Goal: Find specific page/section: Find specific page/section

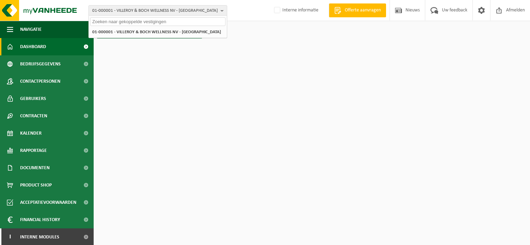
drag, startPoint x: 0, startPoint y: 0, endPoint x: 120, endPoint y: 23, distance: 122.1
click at [120, 23] on input "text" at bounding box center [157, 21] width 135 height 9
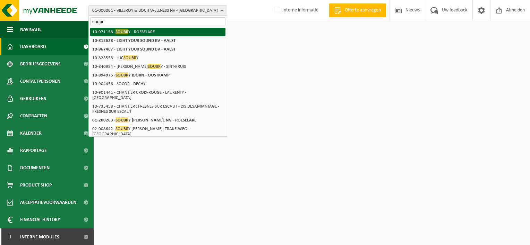
type input "soubr"
click at [120, 29] on span "SOUBR" at bounding box center [121, 31] width 13 height 5
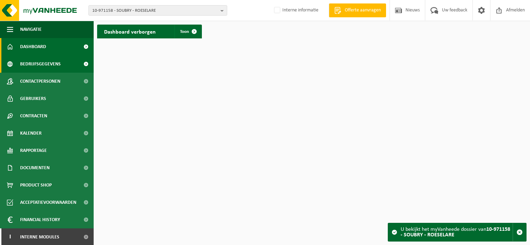
click at [43, 66] on span "Bedrijfsgegevens" at bounding box center [40, 63] width 41 height 17
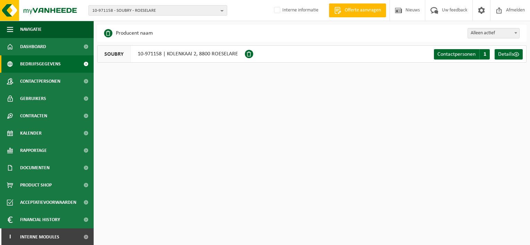
click at [161, 12] on span "10-971158 - SOUBRY - ROESELARE" at bounding box center [154, 11] width 125 height 10
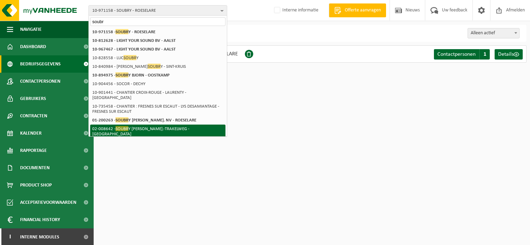
type input "soubr"
click at [159, 125] on li "02-008642 - SOUBR Y JOSEPH ETABL.-TRAKELWEG - ROESELARE" at bounding box center [157, 132] width 135 height 14
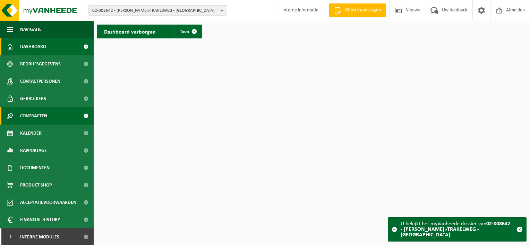
click at [44, 120] on span "Contracten" at bounding box center [33, 115] width 27 height 17
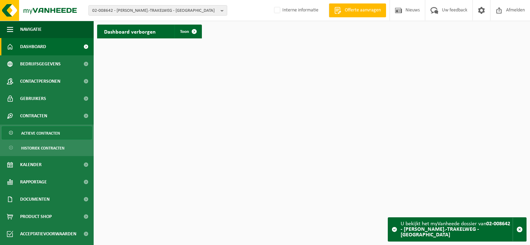
click at [45, 130] on span "Actieve contracten" at bounding box center [40, 133] width 39 height 13
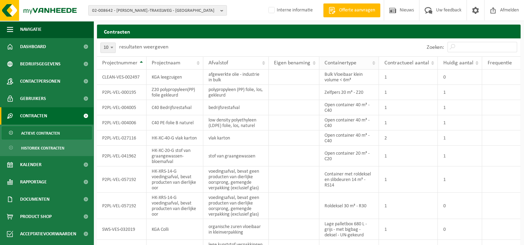
click at [332, 62] on span "Containertype" at bounding box center [341, 63] width 32 height 6
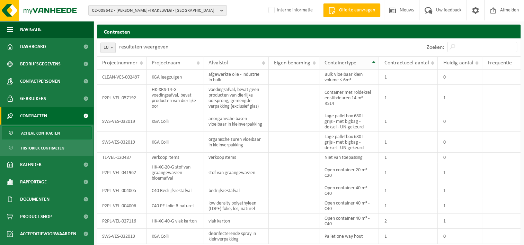
click at [332, 62] on span "Containertype" at bounding box center [341, 63] width 32 height 6
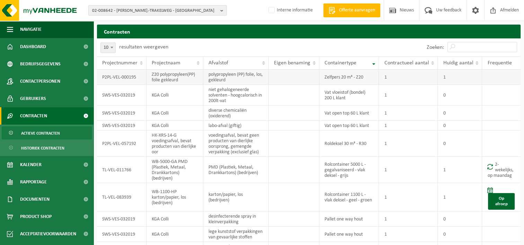
click at [133, 81] on td "P2PL-VEL-000195" at bounding box center [122, 77] width 50 height 15
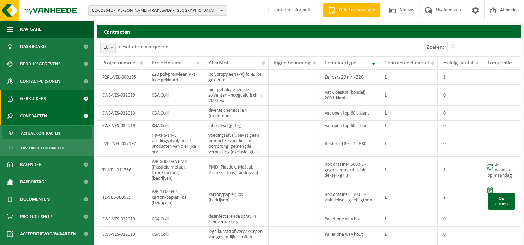
click at [43, 98] on span "Gebruikers" at bounding box center [33, 98] width 26 height 17
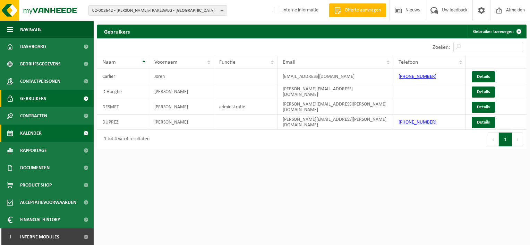
click at [38, 127] on span "Kalender" at bounding box center [30, 133] width 21 height 17
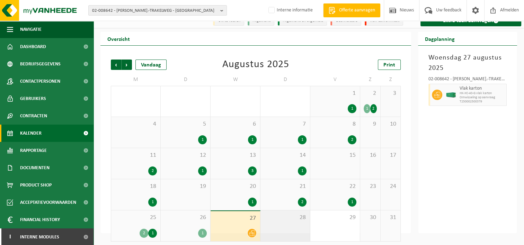
scroll to position [11, 0]
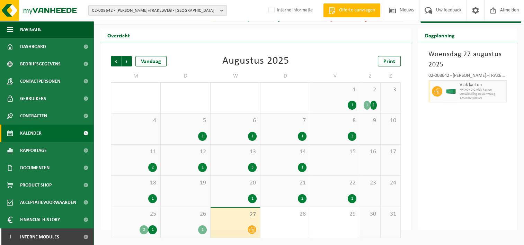
click at [162, 11] on span "02-008642 - [PERSON_NAME].-TRAKELWEG - [GEOGRAPHIC_DATA]" at bounding box center [154, 11] width 125 height 10
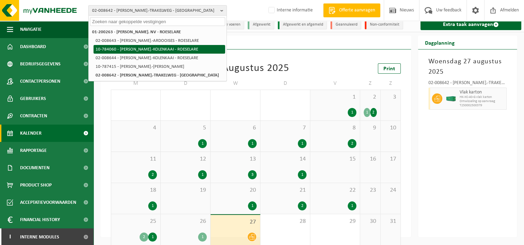
scroll to position [0, 0]
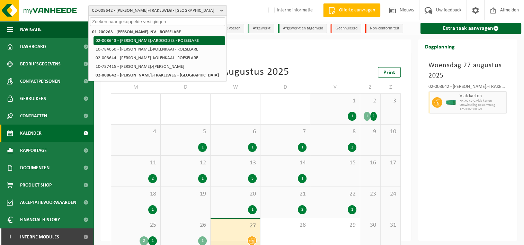
click at [122, 41] on li "02-008643 - [PERSON_NAME].-ARDOOISES - ROESELARE" at bounding box center [160, 40] width 132 height 9
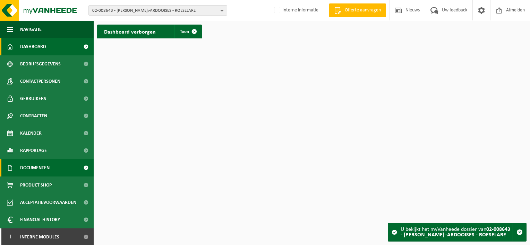
click at [42, 166] on span "Documenten" at bounding box center [34, 167] width 29 height 17
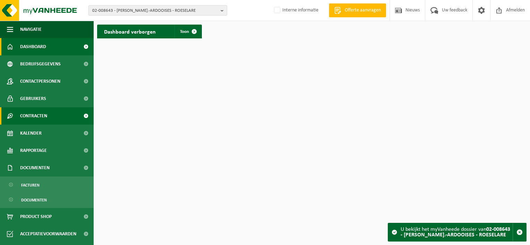
click at [33, 116] on span "Contracten" at bounding box center [33, 115] width 27 height 17
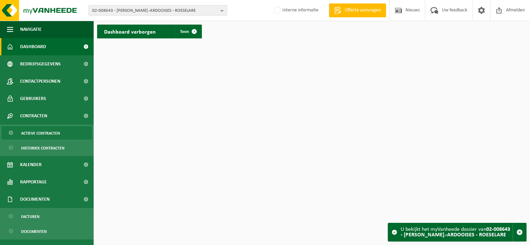
click at [58, 130] on span "Actieve contracten" at bounding box center [40, 133] width 39 height 13
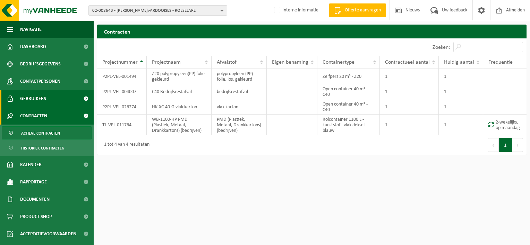
click at [42, 101] on span "Gebruikers" at bounding box center [33, 98] width 26 height 17
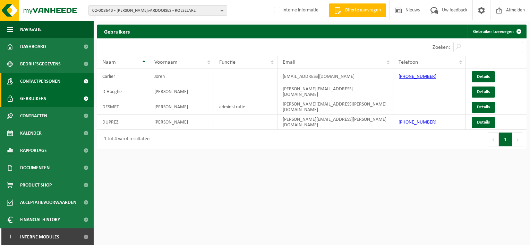
click at [58, 83] on span "Contactpersonen" at bounding box center [40, 81] width 40 height 17
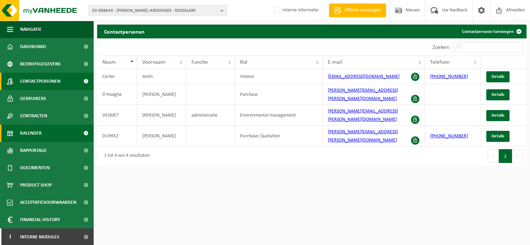
click at [38, 133] on span "Kalender" at bounding box center [30, 133] width 21 height 17
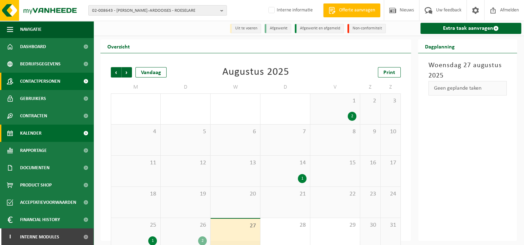
click at [42, 82] on span "Contactpersonen" at bounding box center [40, 81] width 40 height 17
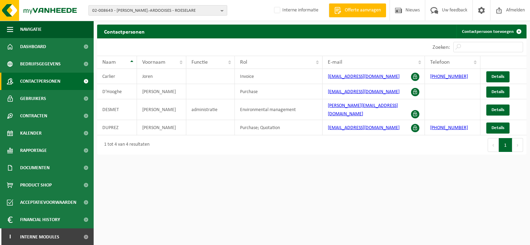
click at [130, 8] on span "02-008643 - SOUBRY JOSEPH ETABL.-ARDOOISES - ROESELARE" at bounding box center [154, 11] width 125 height 10
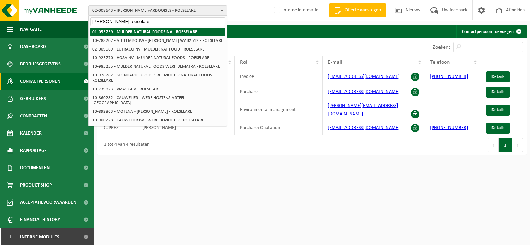
type input "mulder roeselare"
click at [170, 30] on strong "01-053739 - MULDER NATURAL FOODS NV - ROESELARE" at bounding box center [144, 32] width 105 height 5
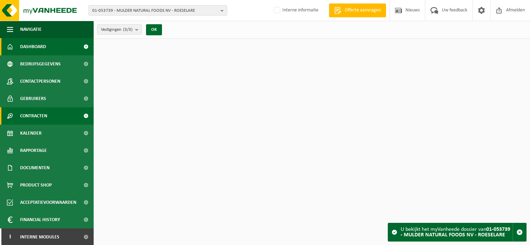
click at [48, 115] on link "Contracten" at bounding box center [47, 115] width 94 height 17
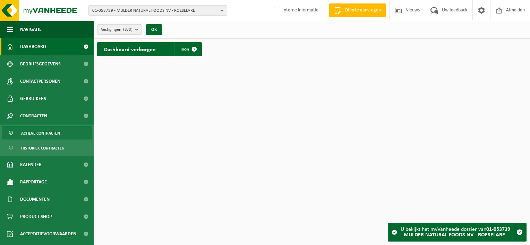
click at [50, 130] on span "Actieve contracten" at bounding box center [40, 133] width 39 height 13
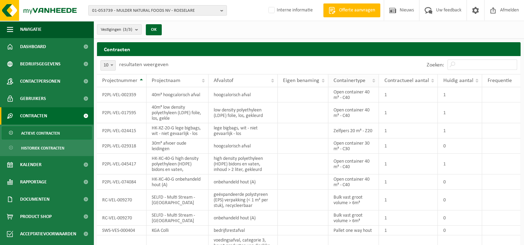
click at [365, 78] on span "Containertype" at bounding box center [350, 81] width 32 height 6
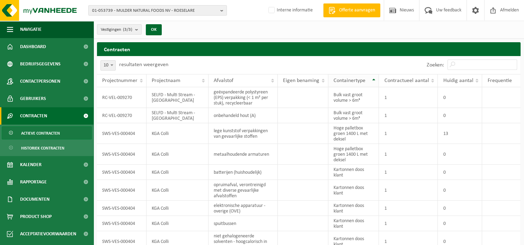
click at [365, 78] on span "Containertype" at bounding box center [350, 81] width 32 height 6
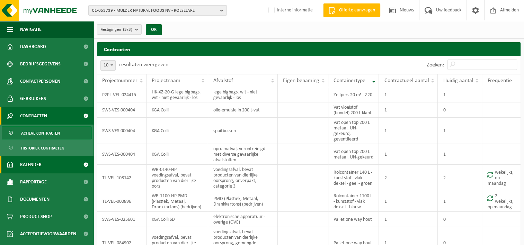
click at [49, 165] on link "Kalender" at bounding box center [47, 164] width 94 height 17
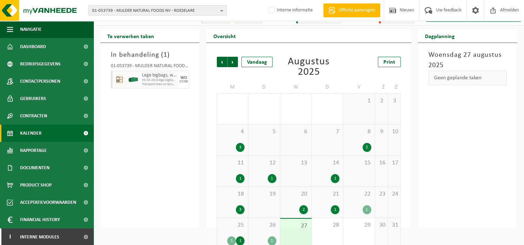
scroll to position [25, 0]
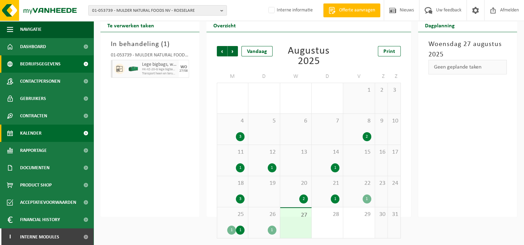
click at [43, 64] on span "Bedrijfsgegevens" at bounding box center [40, 63] width 41 height 17
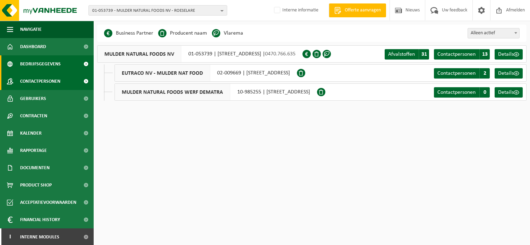
click at [33, 80] on span "Contactpersonen" at bounding box center [40, 81] width 40 height 17
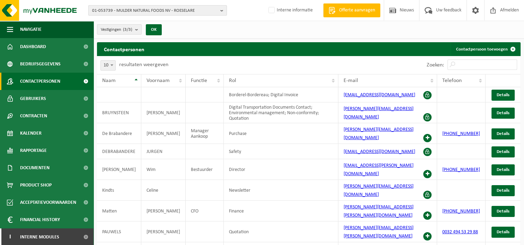
click at [126, 8] on span "01-053739 - MULDER NATURAL FOODS NV - ROESELARE" at bounding box center [154, 11] width 125 height 10
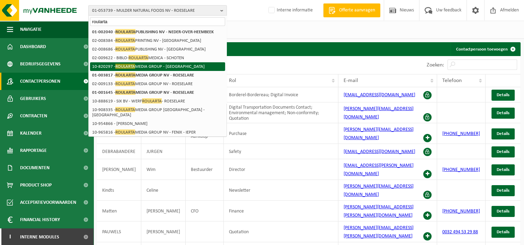
type input "roularta"
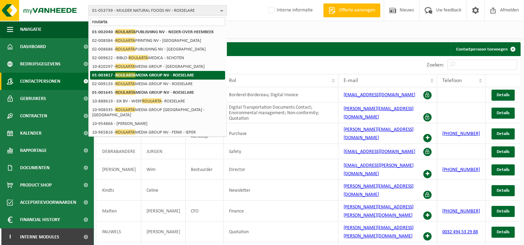
drag, startPoint x: 150, startPoint y: 73, endPoint x: 138, endPoint y: 75, distance: 12.5
click at [138, 75] on strong "01-003817 - ROULARTA MEDIA GROUP NV - ROESELARE" at bounding box center [143, 74] width 102 height 5
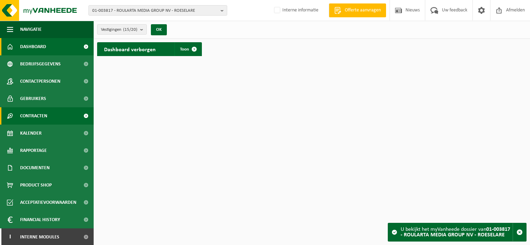
click at [49, 113] on link "Contracten" at bounding box center [47, 115] width 94 height 17
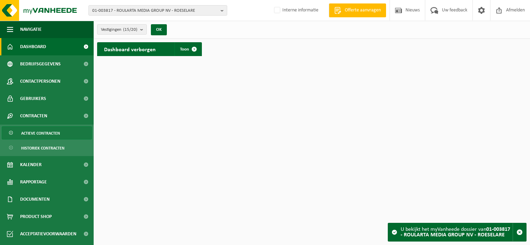
click at [35, 132] on span "Actieve contracten" at bounding box center [40, 133] width 39 height 13
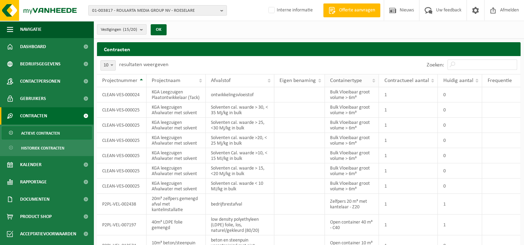
click at [336, 80] on span "Containertype" at bounding box center [346, 81] width 32 height 6
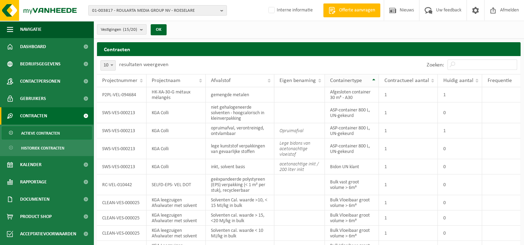
click at [336, 80] on span "Containertype" at bounding box center [346, 81] width 32 height 6
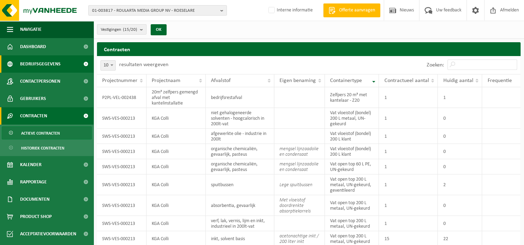
click at [50, 64] on span "Bedrijfsgegevens" at bounding box center [40, 63] width 41 height 17
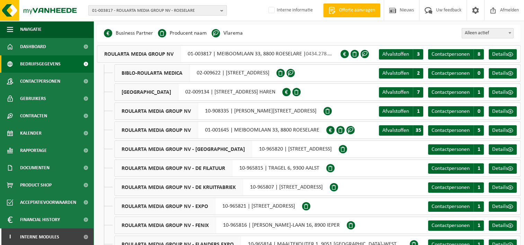
click at [197, 11] on span "01-003817 - ROULARTA MEDIA GROUP NV - ROESELARE" at bounding box center [154, 11] width 125 height 10
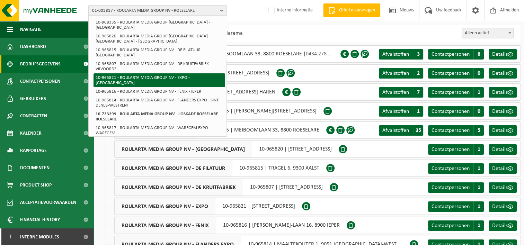
scroll to position [53, 0]
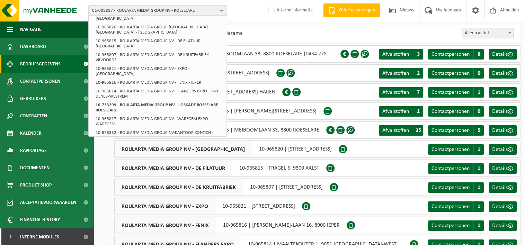
click at [175, 142] on li "02-008384 - ROULARTA PRINTING NV - ROESELARE" at bounding box center [160, 146] width 132 height 9
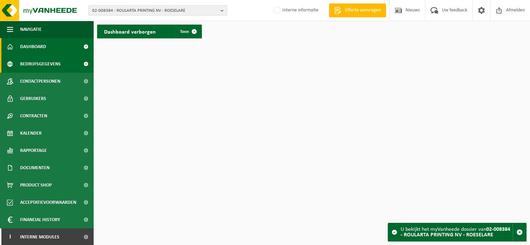
click at [53, 67] on span "Bedrijfsgegevens" at bounding box center [40, 63] width 41 height 17
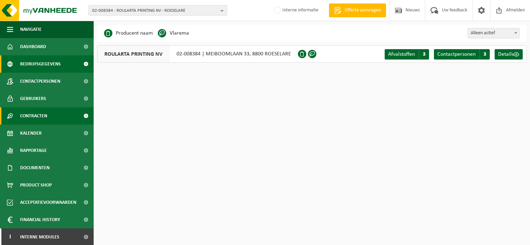
click at [43, 118] on span "Contracten" at bounding box center [33, 115] width 27 height 17
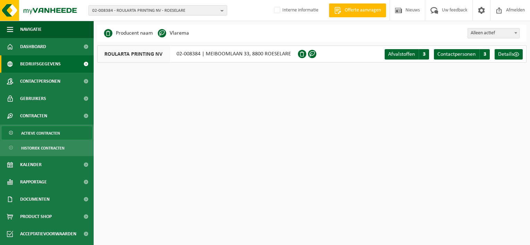
click at [39, 135] on span "Actieve contracten" at bounding box center [40, 133] width 39 height 13
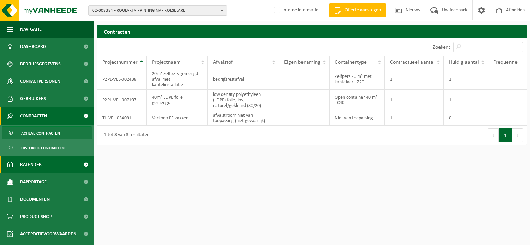
click at [29, 164] on span "Kalender" at bounding box center [30, 164] width 21 height 17
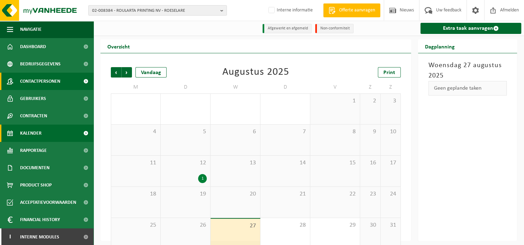
click at [55, 86] on span "Contactpersonen" at bounding box center [40, 81] width 40 height 17
